Goal: Information Seeking & Learning: Learn about a topic

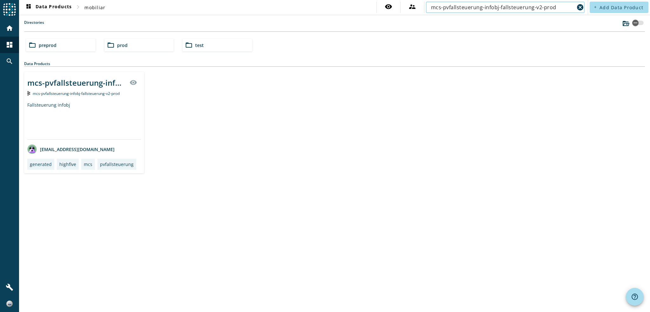
type input "mcs-pvfallsteuerung-infobj-fallsteuerung-v2-prod"
click at [105, 85] on div "mcs-pvfallsteuerung-infobj-fallsteuerung-v2-_stage_" at bounding box center [76, 82] width 98 height 10
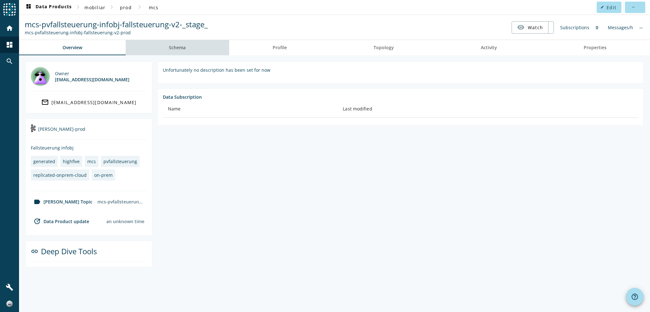
click at [177, 51] on span "Schema" at bounding box center [177, 47] width 17 height 15
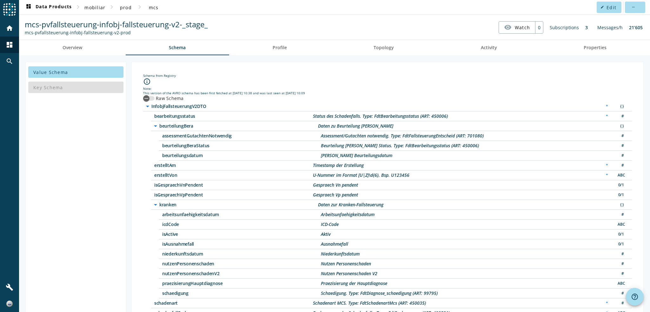
click at [146, 82] on icon "info_outline" at bounding box center [147, 82] width 8 height 8
click at [146, 81] on icon "info_outline" at bounding box center [147, 82] width 8 height 8
click at [186, 81] on div "info_outline" at bounding box center [387, 82] width 489 height 9
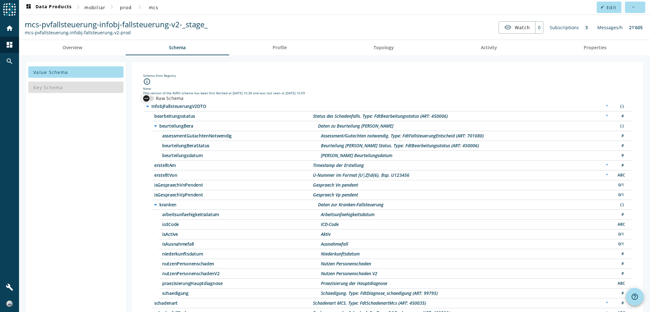
click at [154, 97] on div "button" at bounding box center [148, 98] width 11 height 4
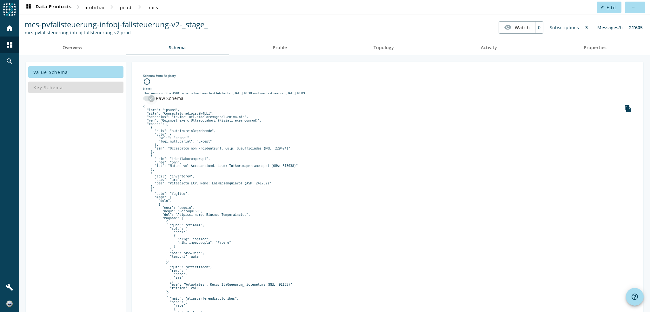
click at [145, 98] on div "button" at bounding box center [151, 98] width 13 height 13
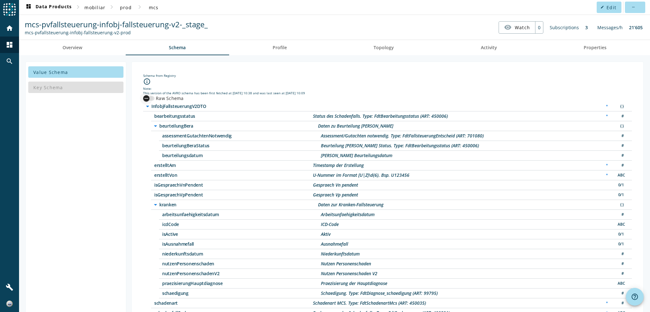
click at [152, 98] on div "button" at bounding box center [146, 98] width 13 height 13
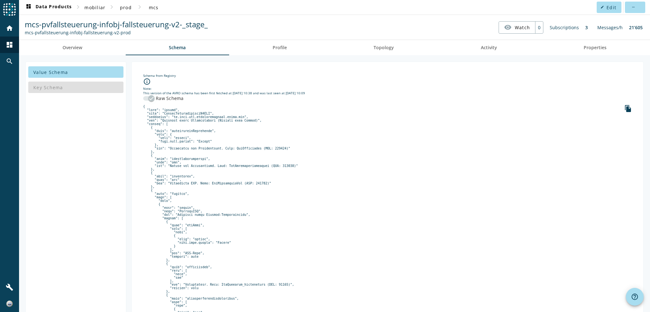
click at [147, 98] on div "button" at bounding box center [151, 98] width 13 height 13
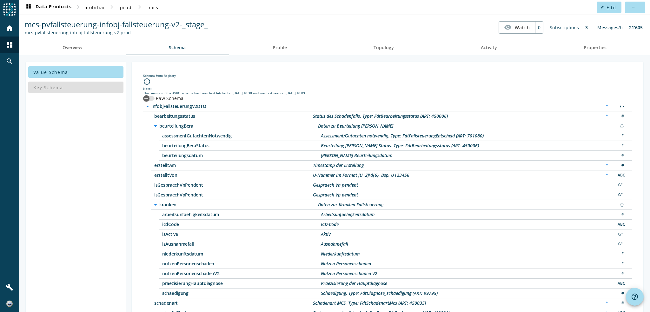
click at [66, 94] on div "Key Schema" at bounding box center [75, 87] width 95 height 15
click at [94, 51] on link "Overview" at bounding box center [72, 47] width 107 height 15
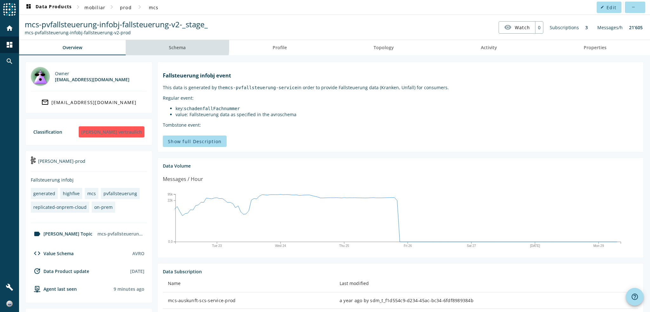
click at [175, 45] on span "Schema" at bounding box center [177, 47] width 17 height 4
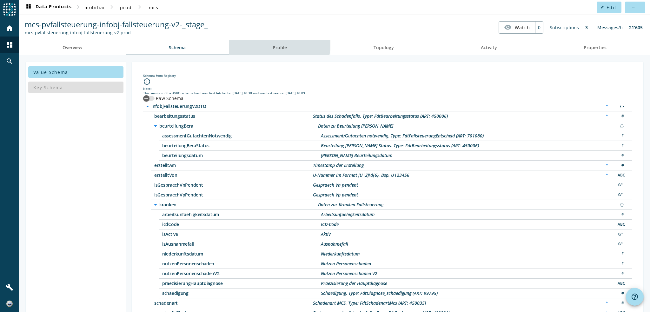
click at [268, 40] on link "Profile" at bounding box center [279, 47] width 101 height 15
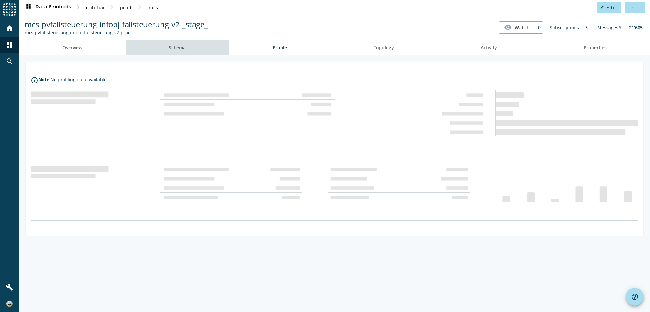
click at [204, 49] on link "Schema" at bounding box center [178, 47] width 104 height 15
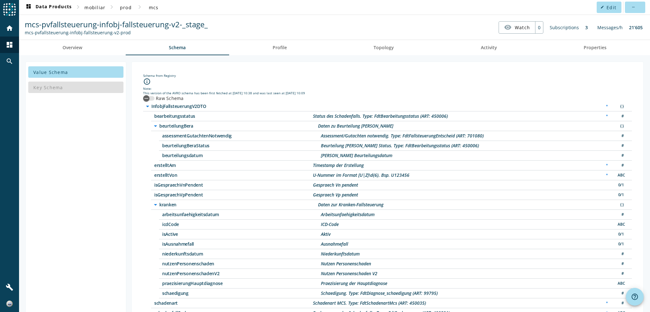
click at [83, 86] on div "Key Schema" at bounding box center [75, 87] width 95 height 15
click at [560, 47] on link "Properties" at bounding box center [596, 47] width 110 height 15
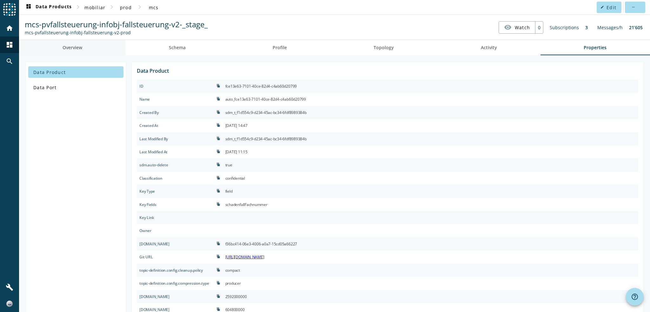
click at [72, 51] on span "Overview" at bounding box center [73, 47] width 20 height 15
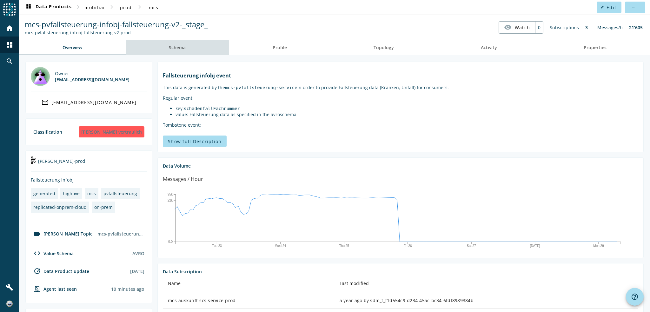
click at [177, 51] on span "Schema" at bounding box center [177, 47] width 17 height 15
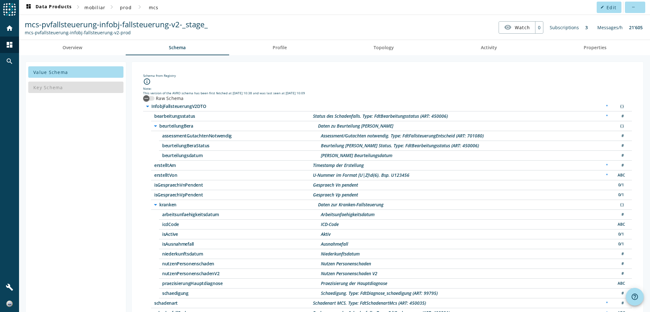
click at [612, 81] on div "info_outline" at bounding box center [387, 82] width 489 height 9
click at [356, 85] on div "info_outline" at bounding box center [387, 82] width 489 height 9
click at [180, 88] on div "Note:" at bounding box center [387, 88] width 489 height 4
click at [145, 82] on icon "info_outline" at bounding box center [147, 82] width 8 height 8
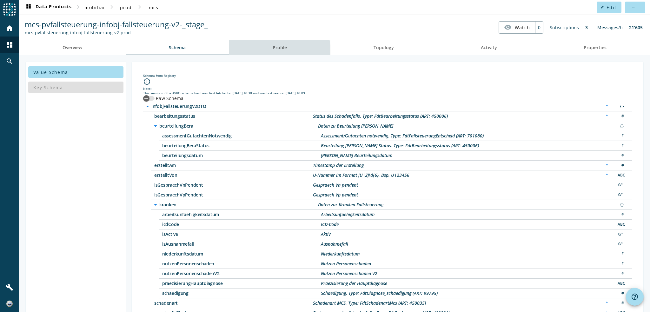
click at [276, 51] on span "Profile" at bounding box center [280, 47] width 14 height 15
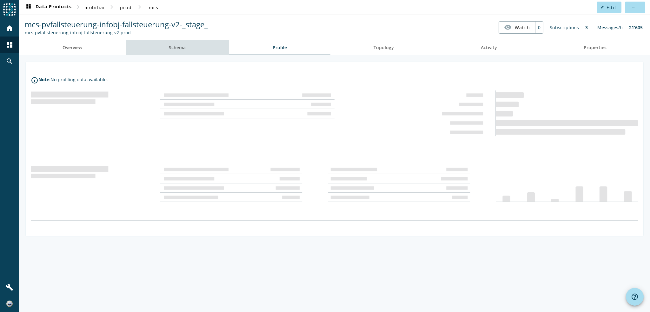
click at [183, 49] on span "Schema" at bounding box center [177, 47] width 17 height 4
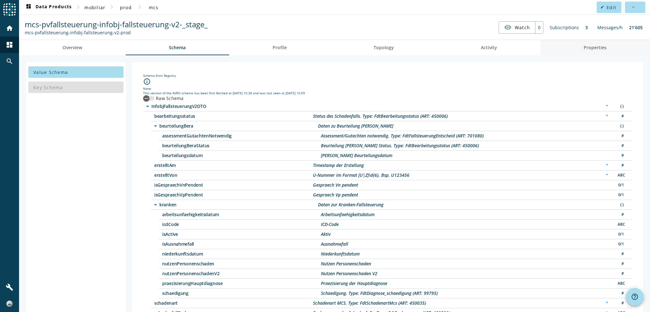
click at [287, 53] on span "Properties" at bounding box center [595, 47] width 23 height 15
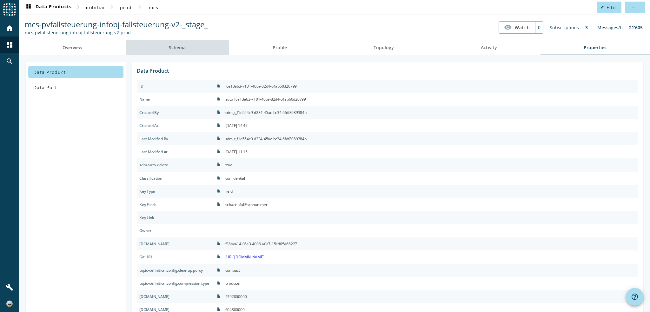
click at [200, 51] on link "Schema" at bounding box center [178, 47] width 104 height 15
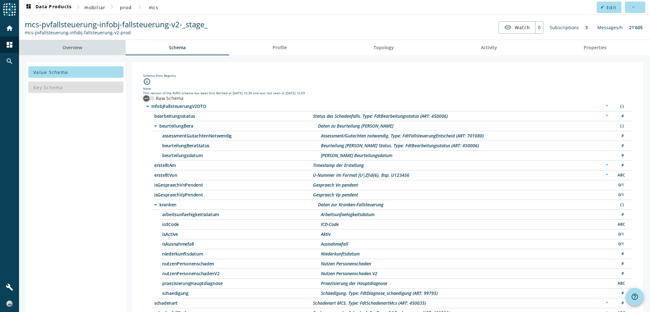
click at [103, 48] on link "Overview" at bounding box center [72, 47] width 107 height 15
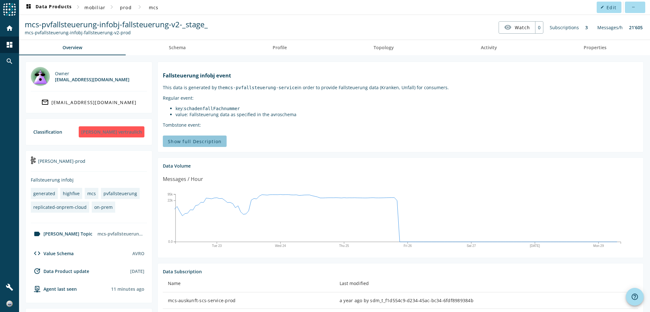
click at [206, 144] on span "Show full Description" at bounding box center [195, 141] width 54 height 6
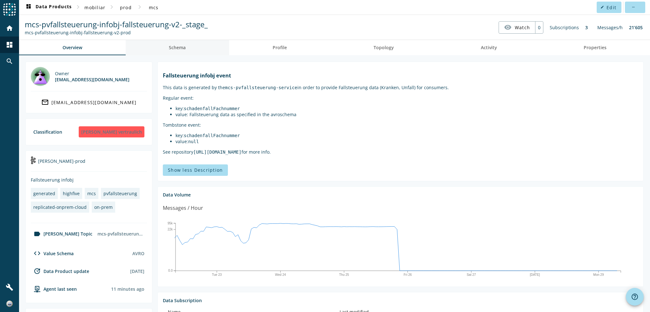
click at [185, 47] on span "Schema" at bounding box center [177, 47] width 17 height 4
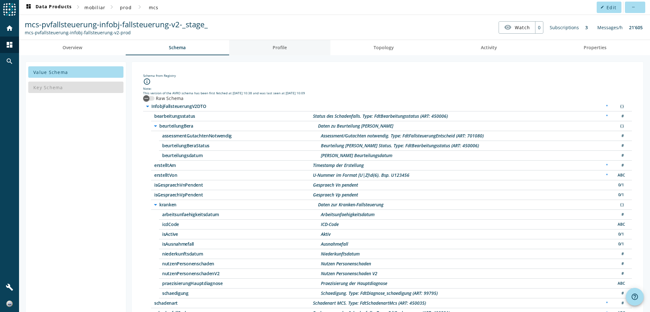
click at [271, 54] on link "Profile" at bounding box center [279, 47] width 101 height 15
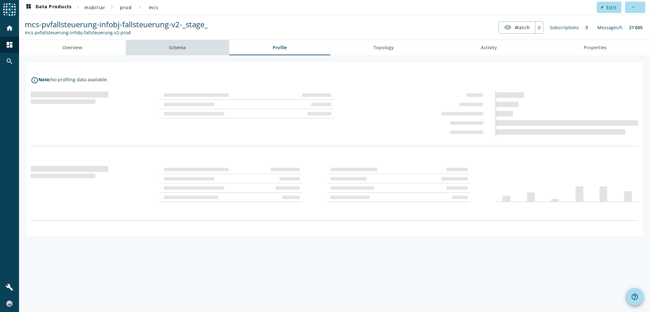
click at [191, 48] on link "Schema" at bounding box center [178, 47] width 104 height 15
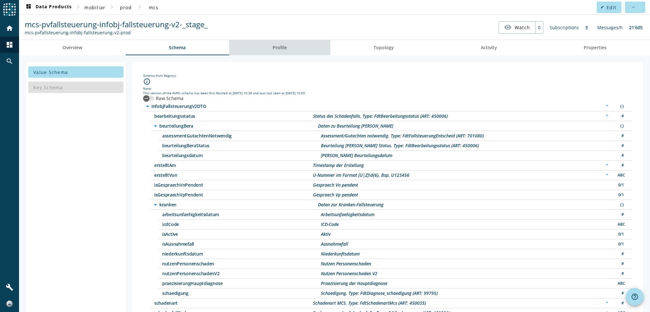
click at [287, 45] on link "Profile" at bounding box center [279, 47] width 101 height 15
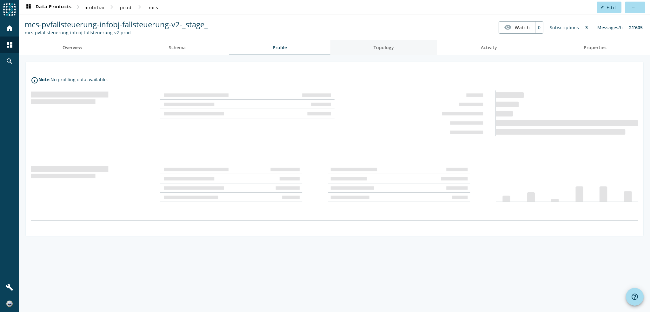
click at [287, 51] on link "Topology" at bounding box center [384, 47] width 107 height 15
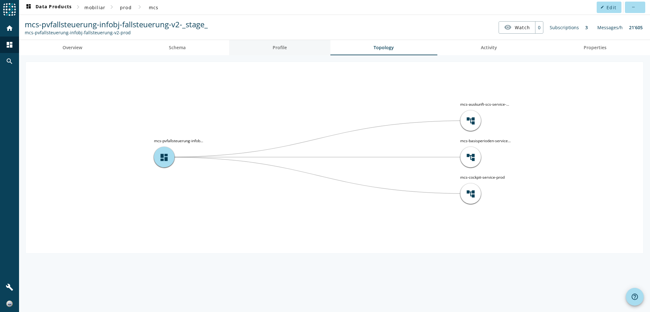
click at [286, 52] on span "Profile" at bounding box center [280, 47] width 14 height 15
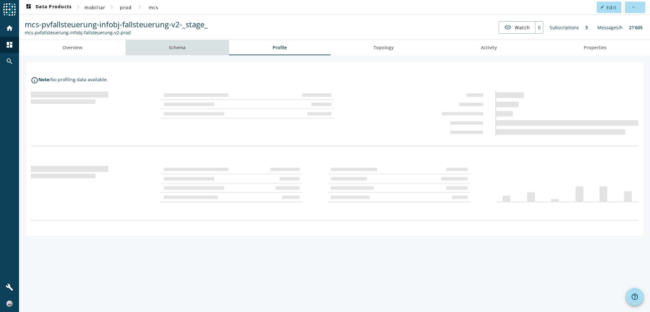
click at [194, 45] on link "Schema" at bounding box center [178, 47] width 104 height 15
